Goal: Transaction & Acquisition: Purchase product/service

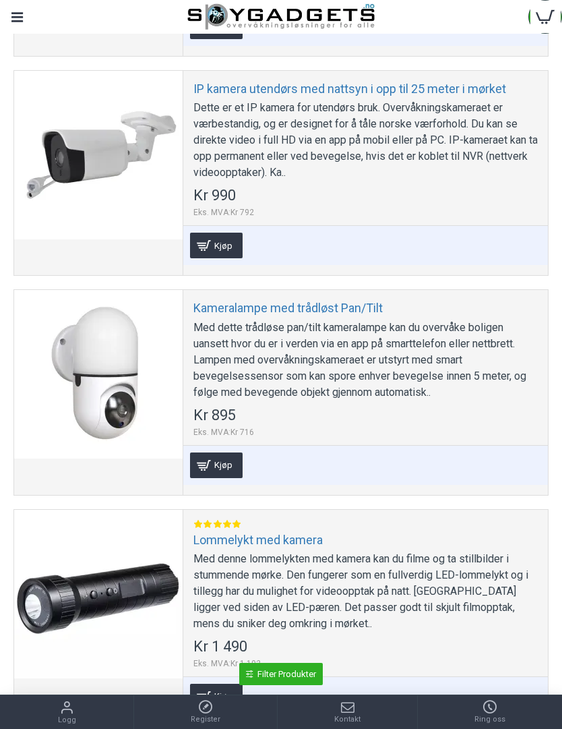
click at [446, 126] on div "Dette er et IP kamera for utendørs bruk. Overvåkningskameraet er værbestandig, …" at bounding box center [365, 140] width 344 height 81
click at [131, 150] on div at bounding box center [98, 155] width 168 height 168
click at [129, 154] on div at bounding box center [98, 155] width 168 height 168
